Goal: Task Accomplishment & Management: Use online tool/utility

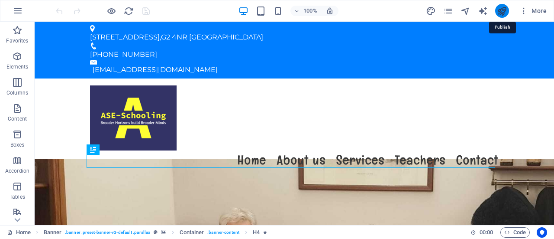
click at [503, 12] on icon "publish" at bounding box center [502, 11] width 10 height 10
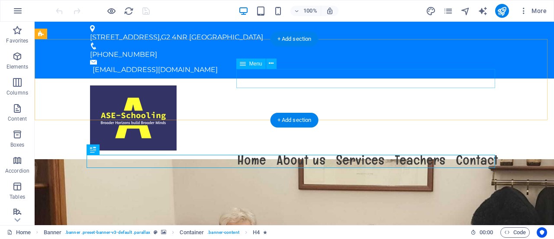
click at [312, 150] on nav "Home About us Services Teachers Contact" at bounding box center [294, 159] width 409 height 19
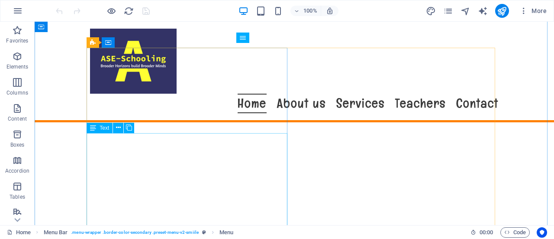
scroll to position [319, 0]
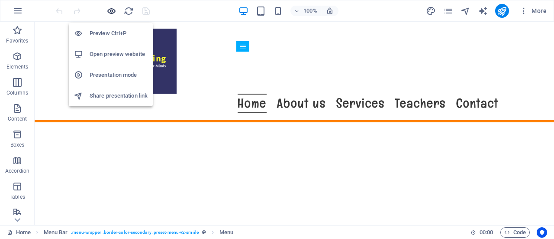
click at [111, 7] on icon "button" at bounding box center [112, 11] width 10 height 10
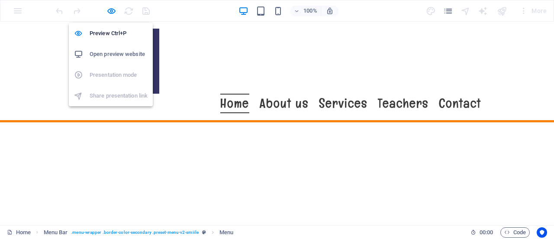
click at [118, 53] on h6 "Open preview website" at bounding box center [119, 54] width 58 height 10
